Goal: Task Accomplishment & Management: Use online tool/utility

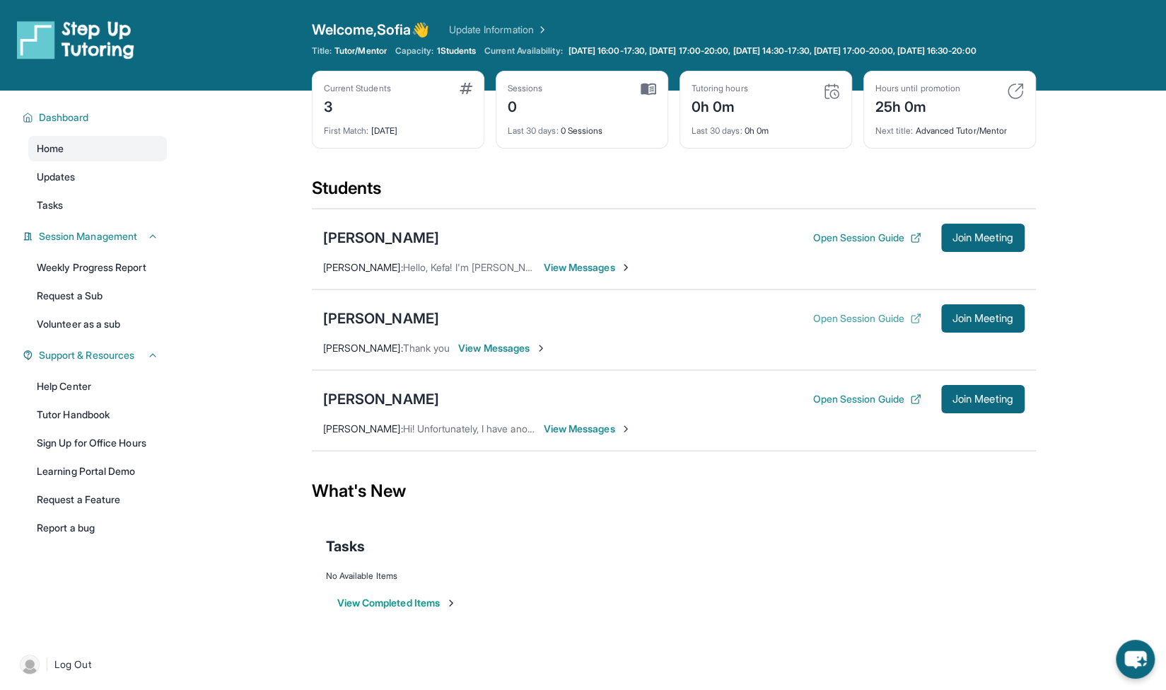
click at [825, 325] on button "Open Session Guide" at bounding box center [867, 318] width 108 height 14
click at [968, 318] on button "Join Meeting" at bounding box center [982, 318] width 83 height 28
click at [813, 324] on button "Open Session Guide" at bounding box center [867, 318] width 108 height 14
click at [975, 321] on span "Join Meeting" at bounding box center [983, 318] width 61 height 8
